Goal: Navigation & Orientation: Find specific page/section

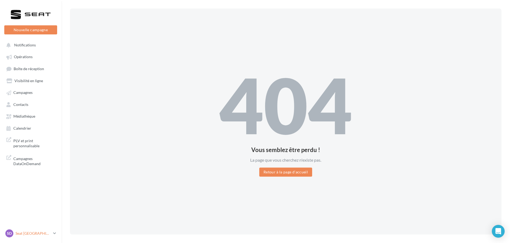
click at [54, 233] on icon at bounding box center [54, 233] width 3 height 5
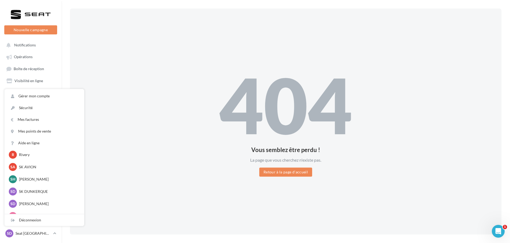
scroll to position [27, 0]
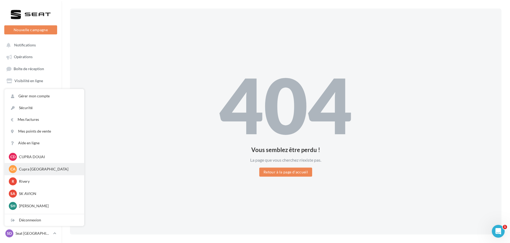
click at [43, 170] on p "Cupra [GEOGRAPHIC_DATA]" at bounding box center [48, 168] width 59 height 5
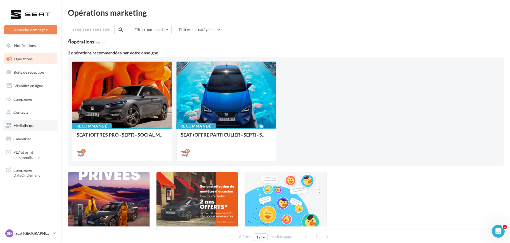
click at [27, 125] on span "Médiathèque" at bounding box center [24, 125] width 22 height 5
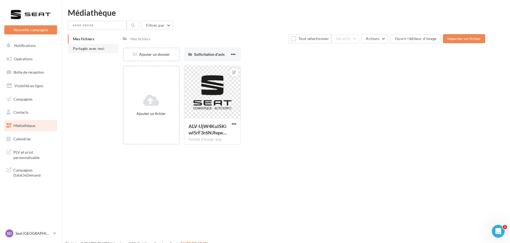
click at [85, 49] on span "Partagés avec moi" at bounding box center [88, 48] width 31 height 5
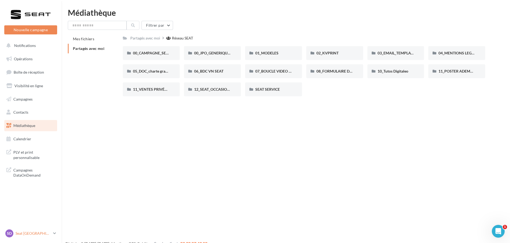
click at [36, 233] on p "Seat [GEOGRAPHIC_DATA]" at bounding box center [32, 233] width 35 height 5
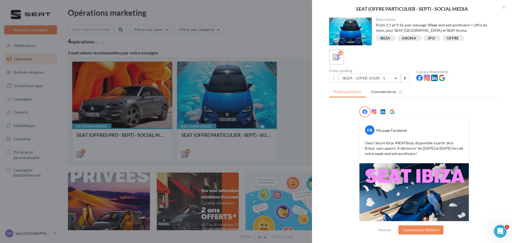
scroll to position [54, 0]
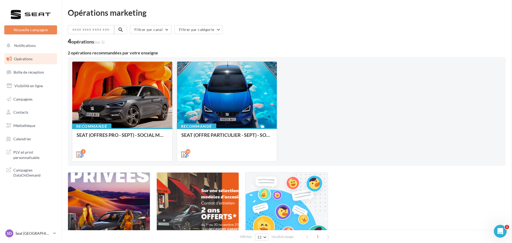
click at [51, 232] on link "SD Seat [GEOGRAPHIC_DATA] seat-[GEOGRAPHIC_DATA]" at bounding box center [30, 233] width 53 height 10
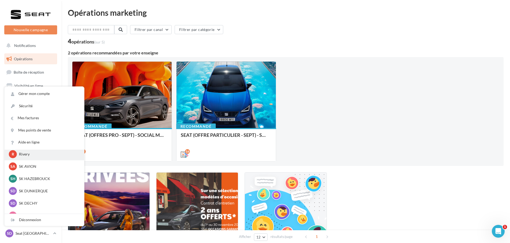
scroll to position [27, 0]
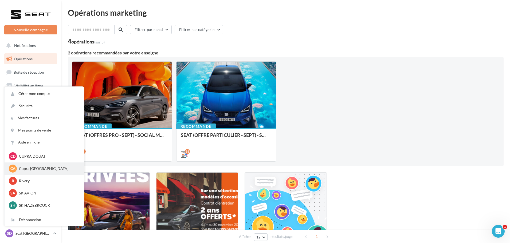
click at [39, 166] on p "Cupra [GEOGRAPHIC_DATA]" at bounding box center [48, 168] width 59 height 5
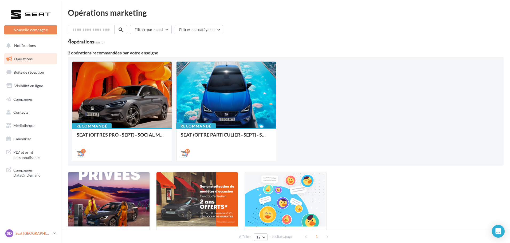
click at [39, 234] on p "Seat [GEOGRAPHIC_DATA]" at bounding box center [32, 233] width 35 height 5
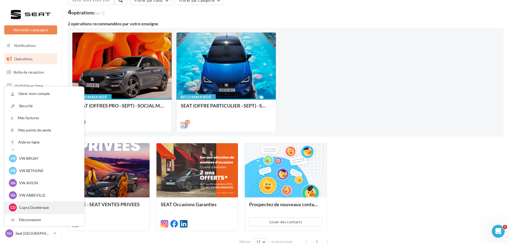
scroll to position [61, 0]
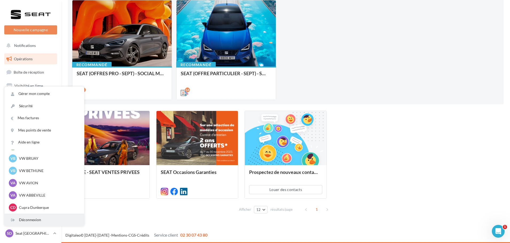
click at [33, 219] on div "Déconnexion" at bounding box center [45, 220] width 80 height 12
